Goal: Transaction & Acquisition: Purchase product/service

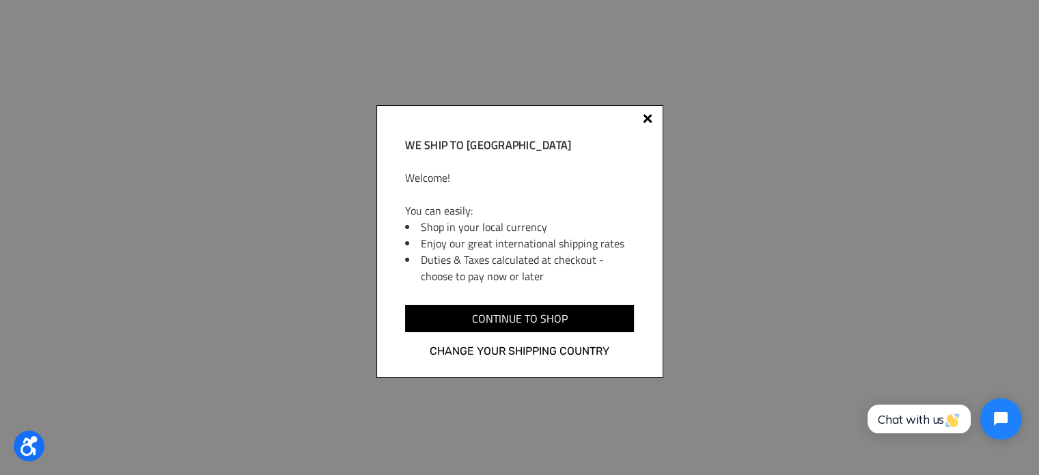
click at [642, 120] on div at bounding box center [647, 120] width 11 height 11
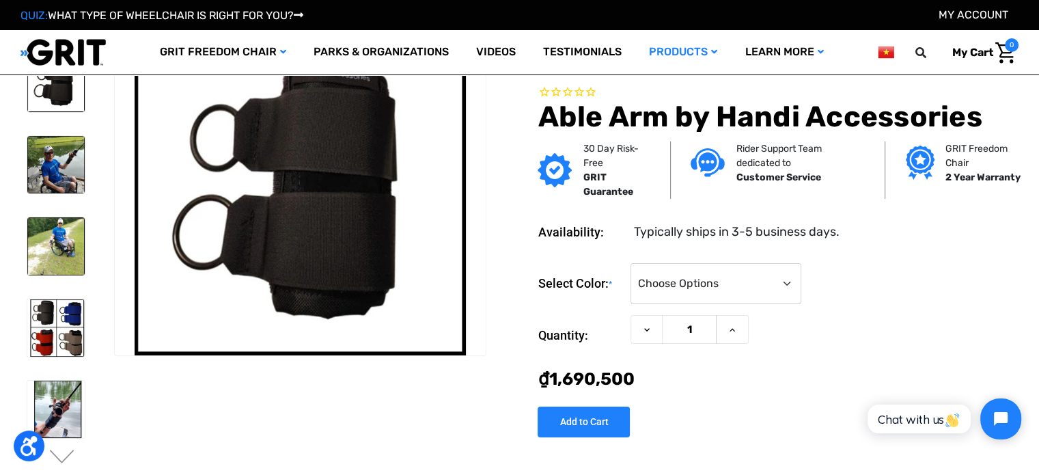
click at [882, 51] on img at bounding box center [886, 52] width 16 height 17
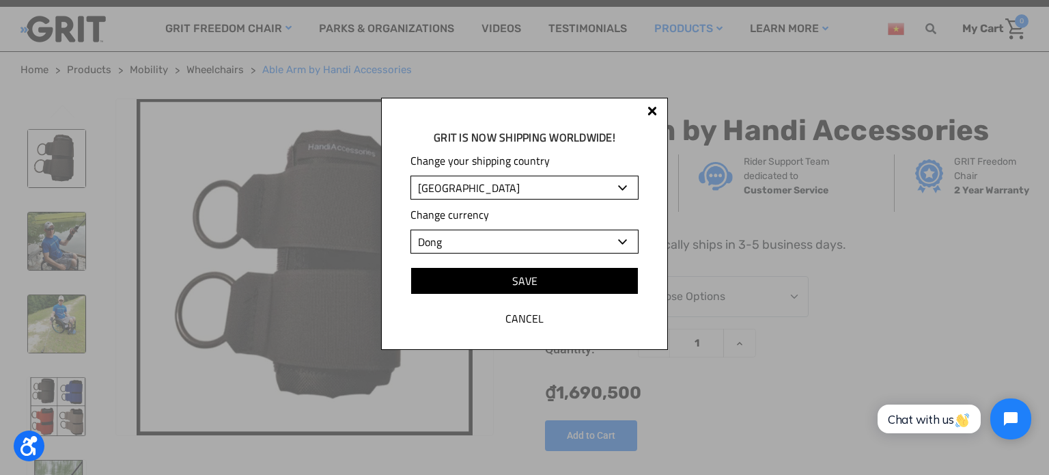
click at [553, 188] on select "[GEOGRAPHIC_DATA] [GEOGRAPHIC_DATA] [GEOGRAPHIC_DATA] [GEOGRAPHIC_DATA] [GEOGRA…" at bounding box center [525, 188] width 228 height 24
select select "US"
click at [411, 176] on select "[GEOGRAPHIC_DATA] [GEOGRAPHIC_DATA] [GEOGRAPHIC_DATA] [GEOGRAPHIC_DATA] [GEOGRA…" at bounding box center [525, 188] width 228 height 24
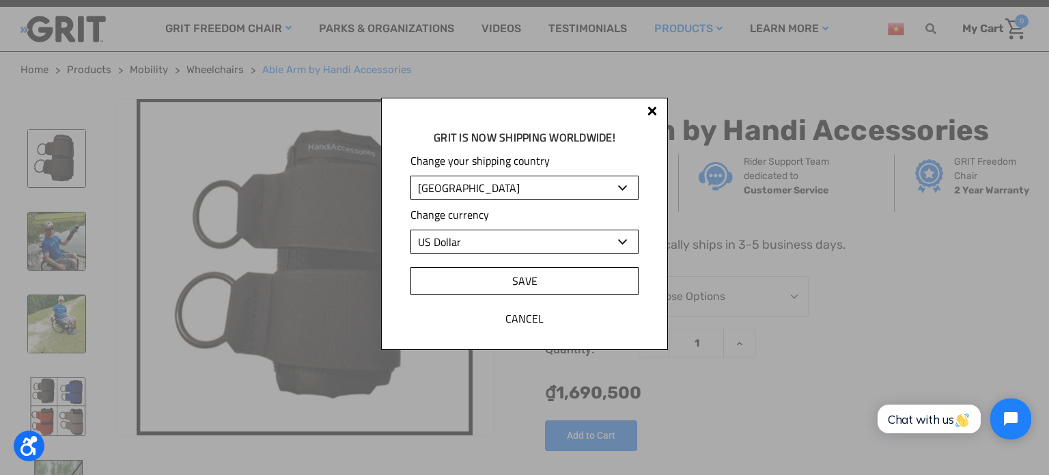
click at [528, 292] on input "Save" at bounding box center [525, 280] width 228 height 27
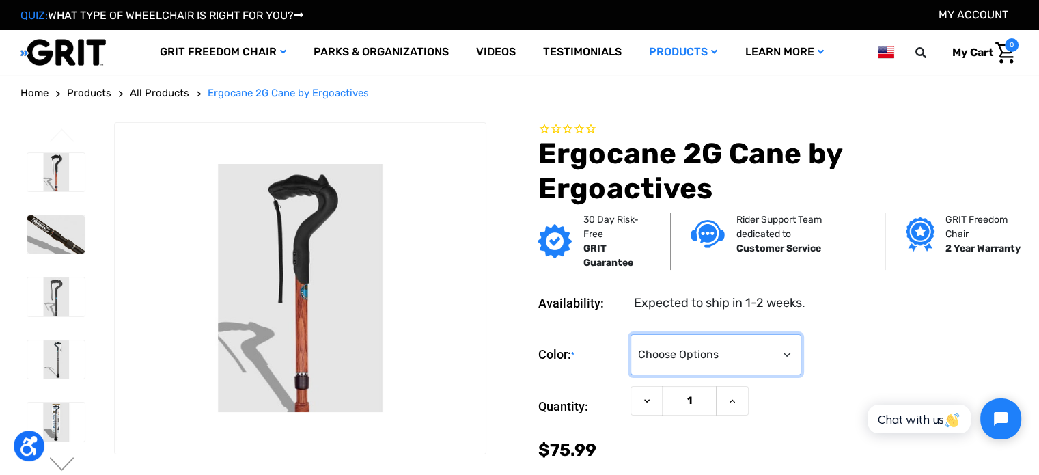
click at [684, 363] on select "Choose Options Black Wood Carbon Checkered" at bounding box center [716, 354] width 171 height 41
select select "575"
click at [631, 334] on select "Choose Options Black Wood Carbon Checkered" at bounding box center [716, 354] width 171 height 41
